Goal: Task Accomplishment & Management: Complete application form

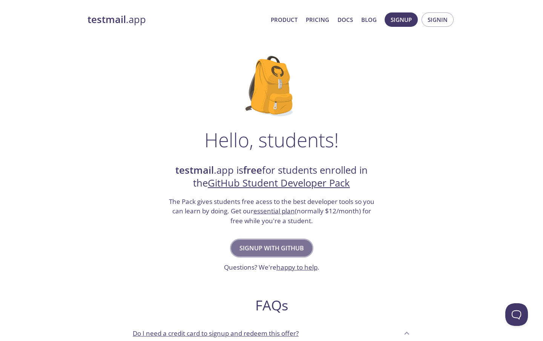
click at [278, 247] on span "Signup with GitHub" at bounding box center [272, 248] width 65 height 11
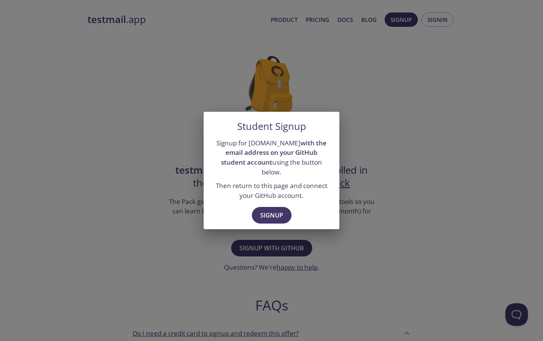
click at [352, 248] on div "Student Signup Signup for testmail.app with the email address on your GitHub st…" at bounding box center [271, 170] width 543 height 341
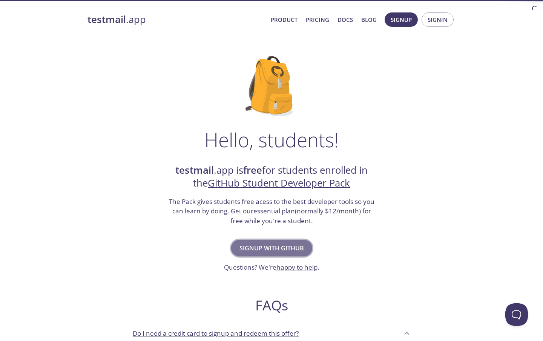
click at [294, 243] on span "Signup with GitHub" at bounding box center [272, 248] width 65 height 11
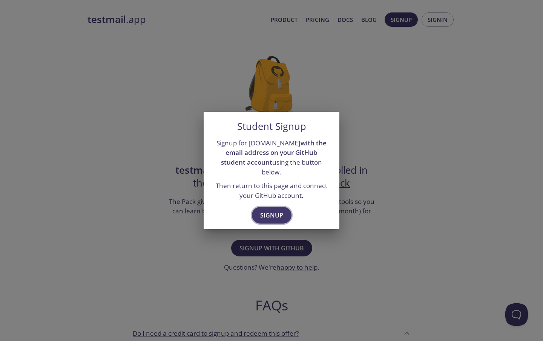
click at [285, 216] on button "Signup" at bounding box center [272, 215] width 40 height 17
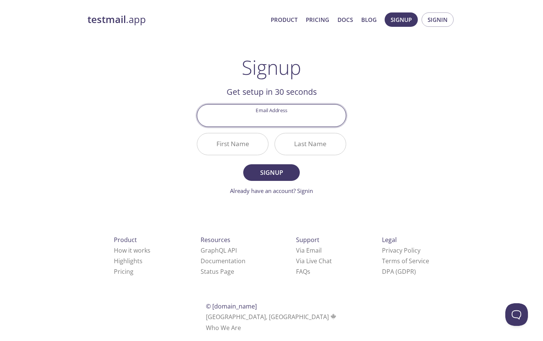
click at [274, 122] on input "Email Address" at bounding box center [271, 116] width 149 height 22
type input "[EMAIL_ADDRESS][DOMAIN_NAME]"
click at [226, 145] on input "First Name" at bounding box center [232, 144] width 71 height 22
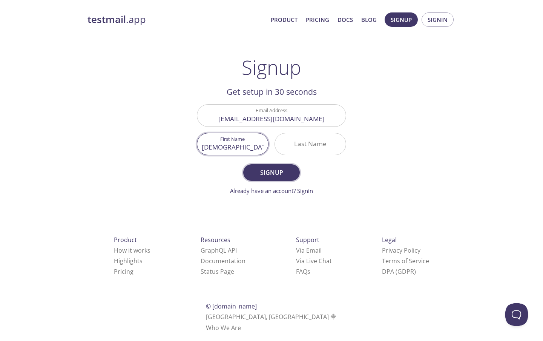
type input "[DEMOGRAPHIC_DATA]"
click at [279, 165] on button "Signup" at bounding box center [271, 172] width 57 height 17
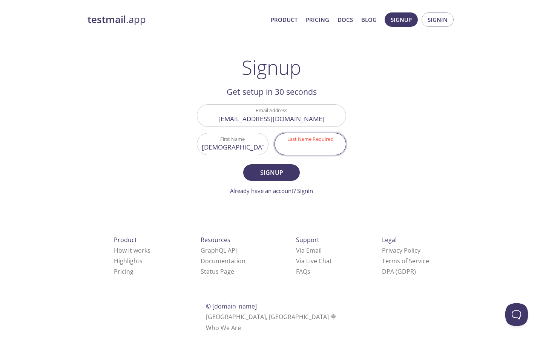
click at [294, 147] on input "Last Name Required" at bounding box center [310, 144] width 71 height 22
type input "ent."
click at [275, 164] on form "Email Address singhsujeet9754@gmail.com First Name Karmatix Last Name Required …" at bounding box center [271, 149] width 149 height 91
click at [277, 175] on span "Signup" at bounding box center [272, 172] width 40 height 11
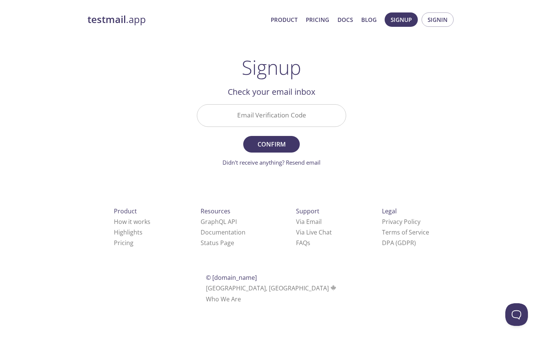
click at [275, 118] on input "Email Verification Code" at bounding box center [271, 116] width 149 height 22
type input "KCT6TF4"
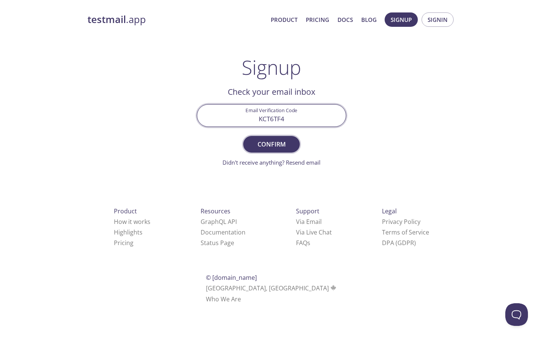
click at [274, 137] on button "Confirm" at bounding box center [271, 144] width 57 height 17
